Goal: Navigation & Orientation: Understand site structure

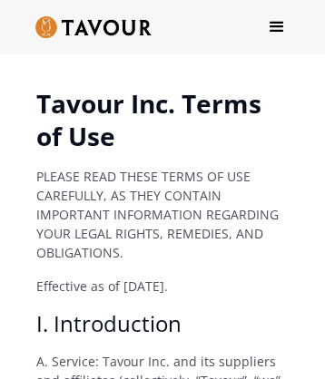
scroll to position [19447, 0]
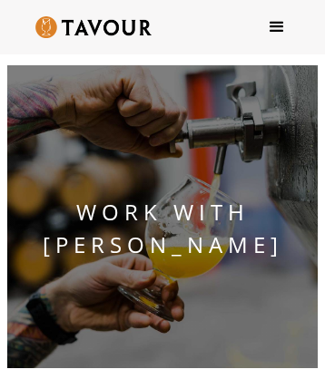
scroll to position [3282, 0]
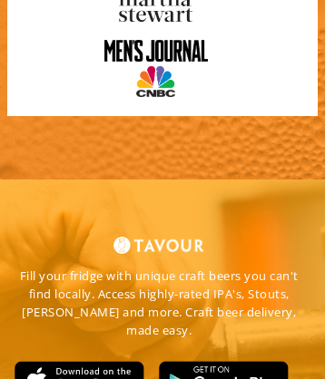
click at [79, 361] on img at bounding box center [80, 380] width 130 height 39
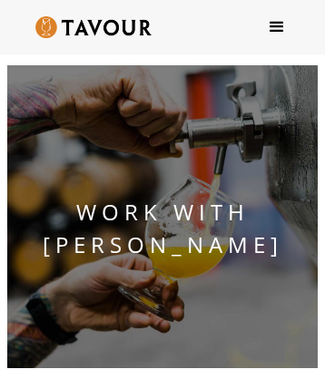
scroll to position [2230, 0]
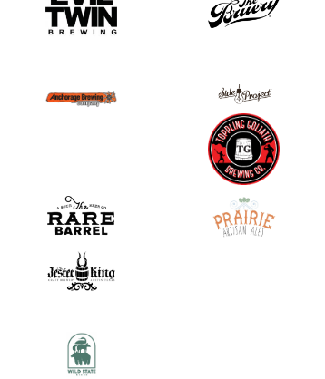
click at [81, 338] on img at bounding box center [81, 354] width 45 height 45
